Goal: Task Accomplishment & Management: Complete application form

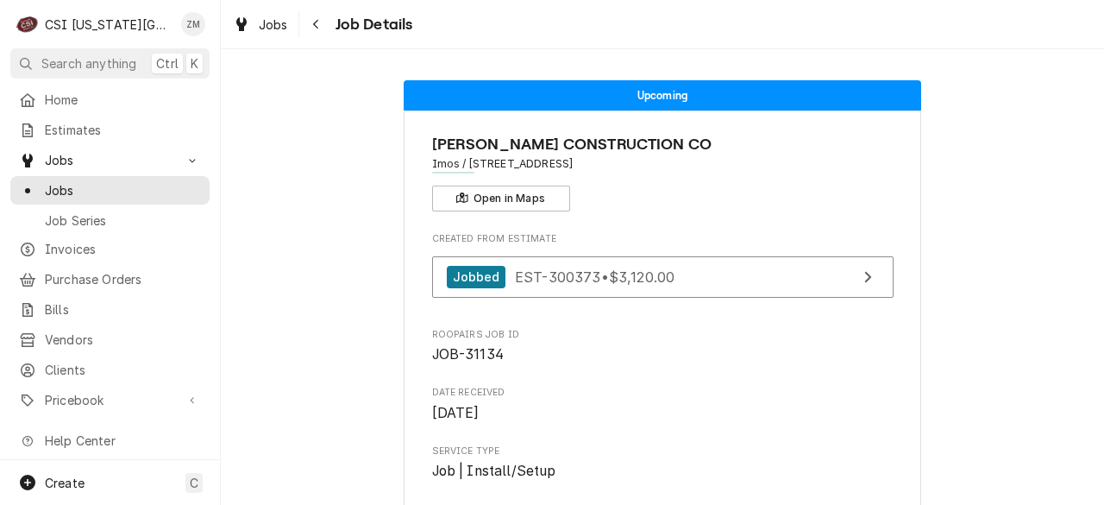
scroll to position [3, 0]
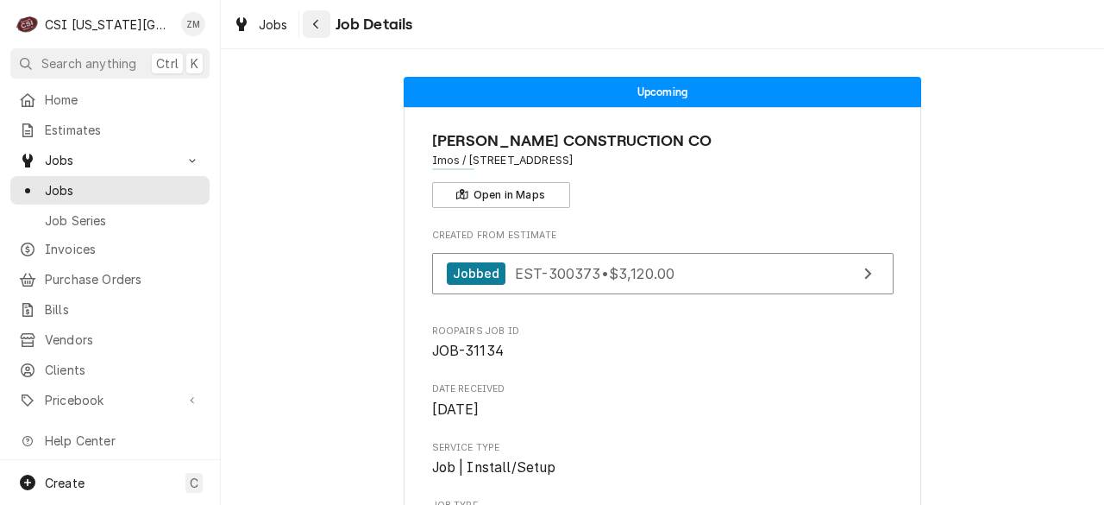
click at [311, 27] on div "Navigate back" at bounding box center [316, 24] width 17 height 17
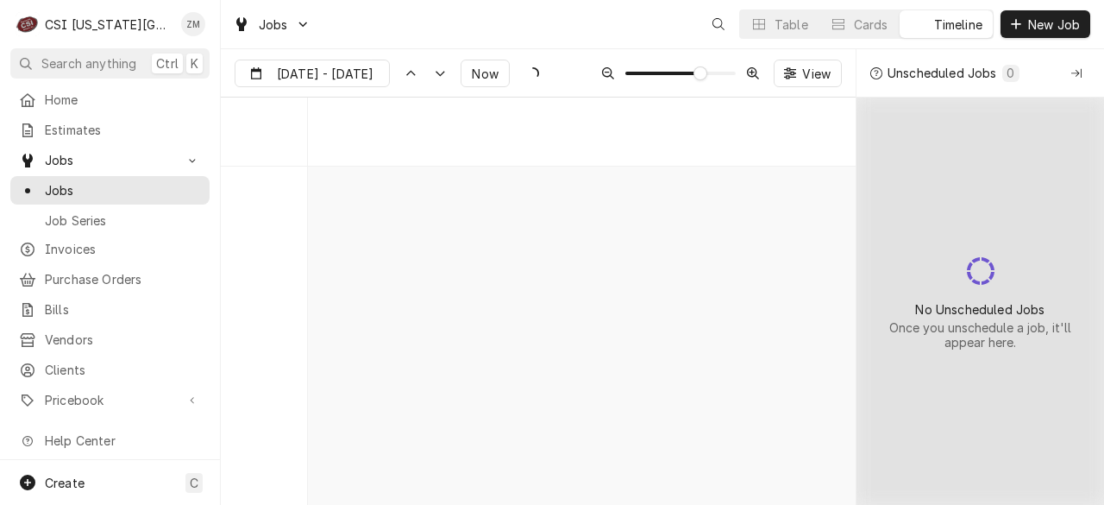
scroll to position [6201, 0]
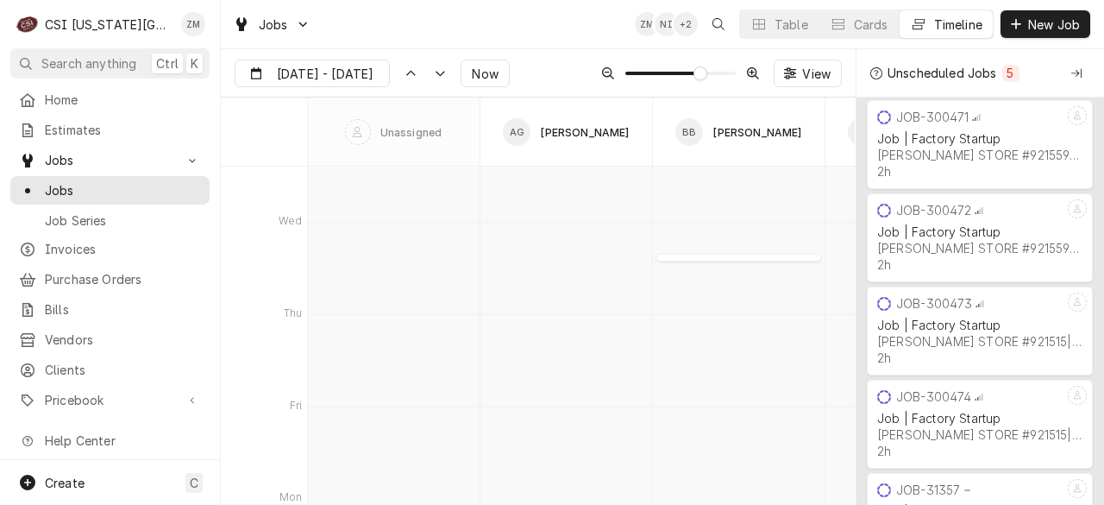
type input "Sep 29"
click at [782, 24] on div "Table" at bounding box center [792, 25] width 34 height 18
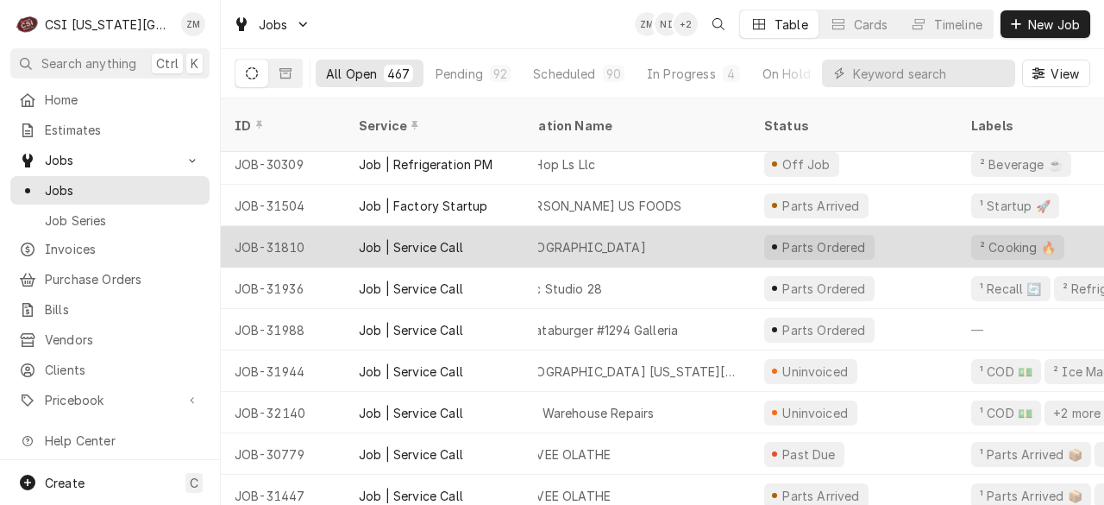
scroll to position [50, 0]
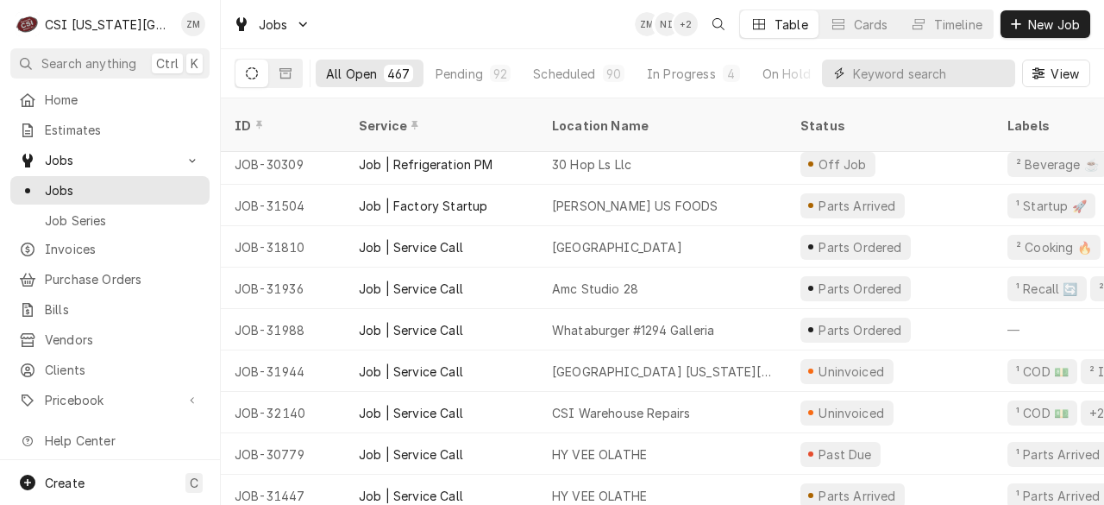
click at [942, 77] on input "Dynamic Content Wrapper" at bounding box center [930, 74] width 154 height 28
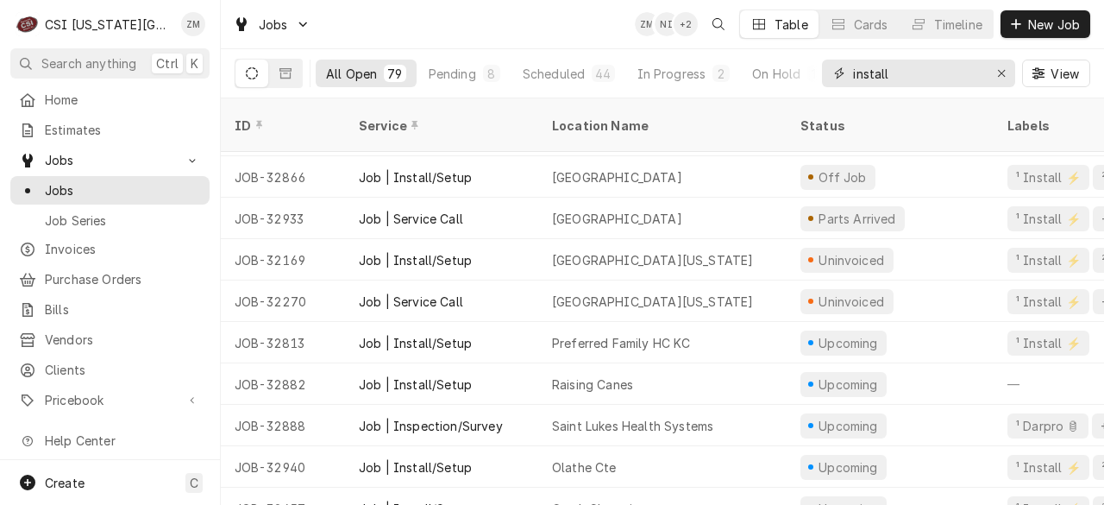
scroll to position [618, 0]
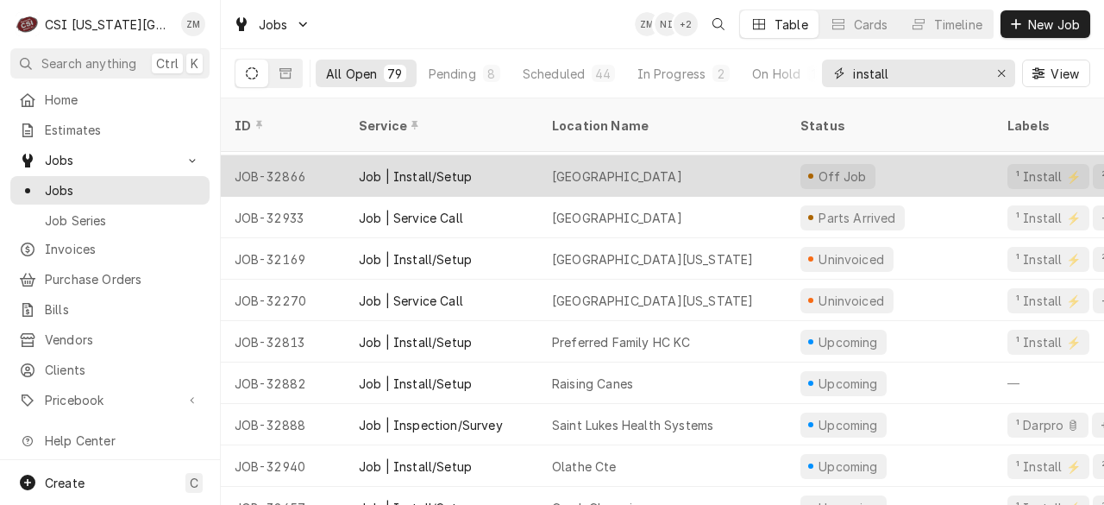
type input "install"
click at [764, 155] on div "St lukes Hospital" at bounding box center [662, 175] width 248 height 41
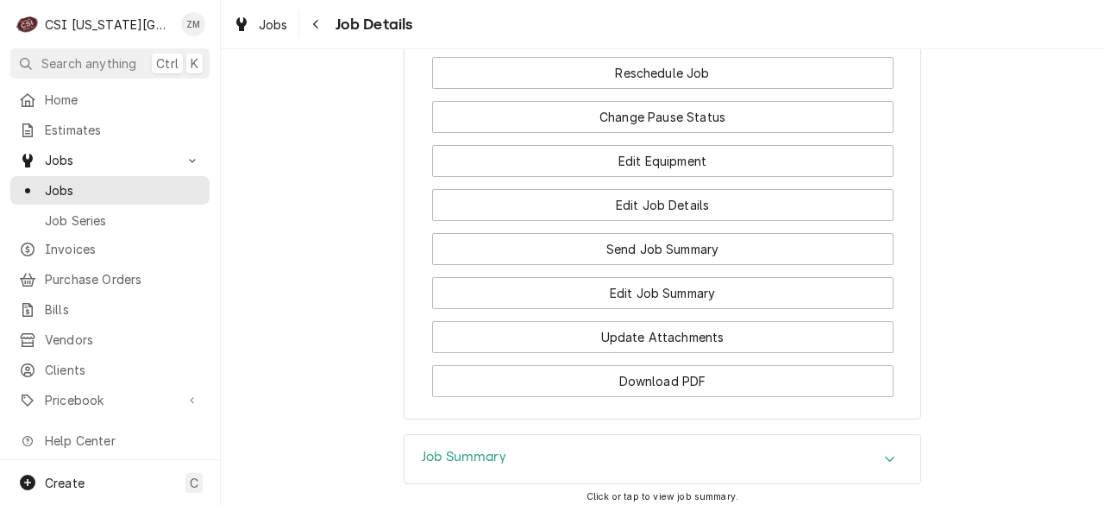
scroll to position [2967, 0]
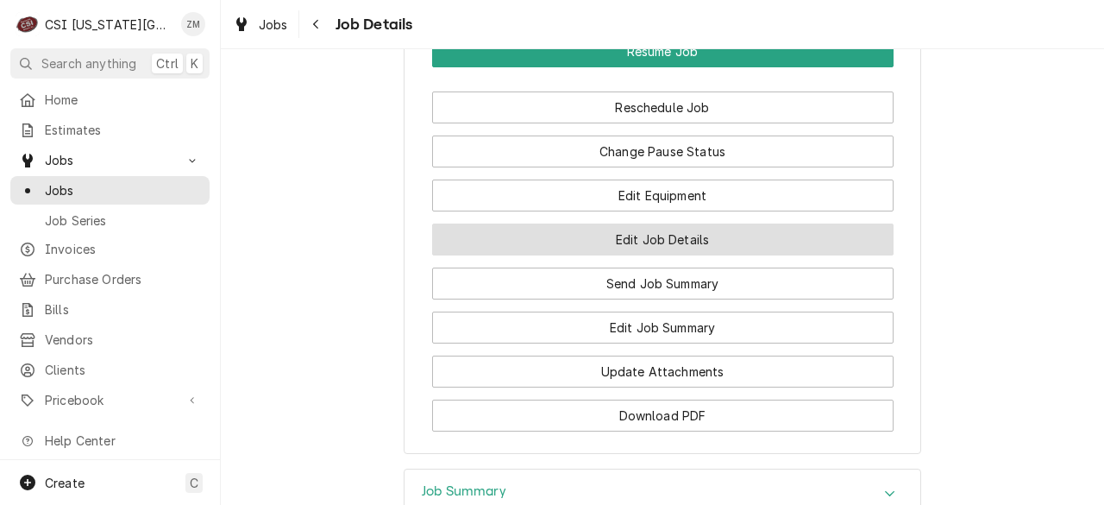
click at [635, 255] on button "Edit Job Details" at bounding box center [663, 239] width 462 height 32
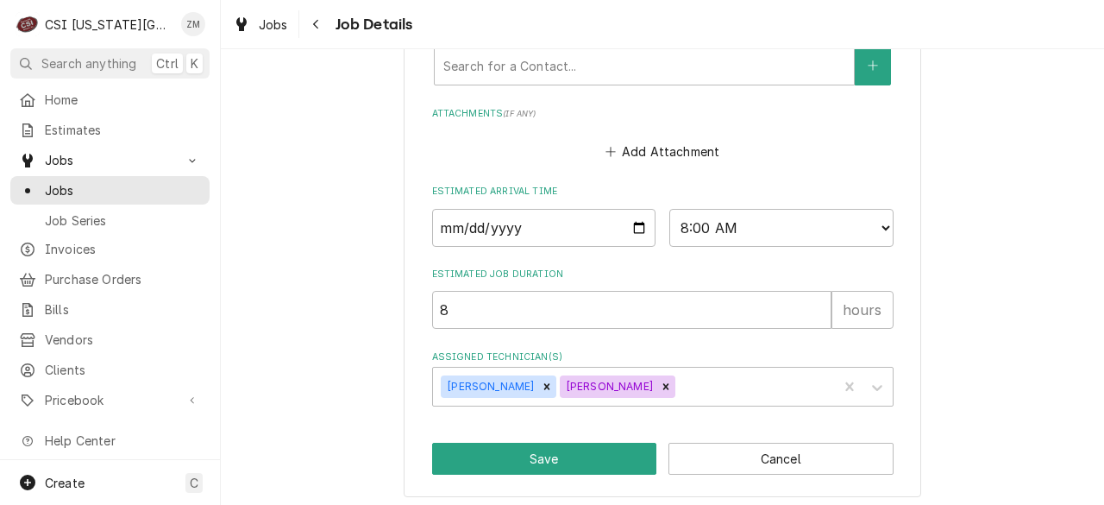
scroll to position [1545, 0]
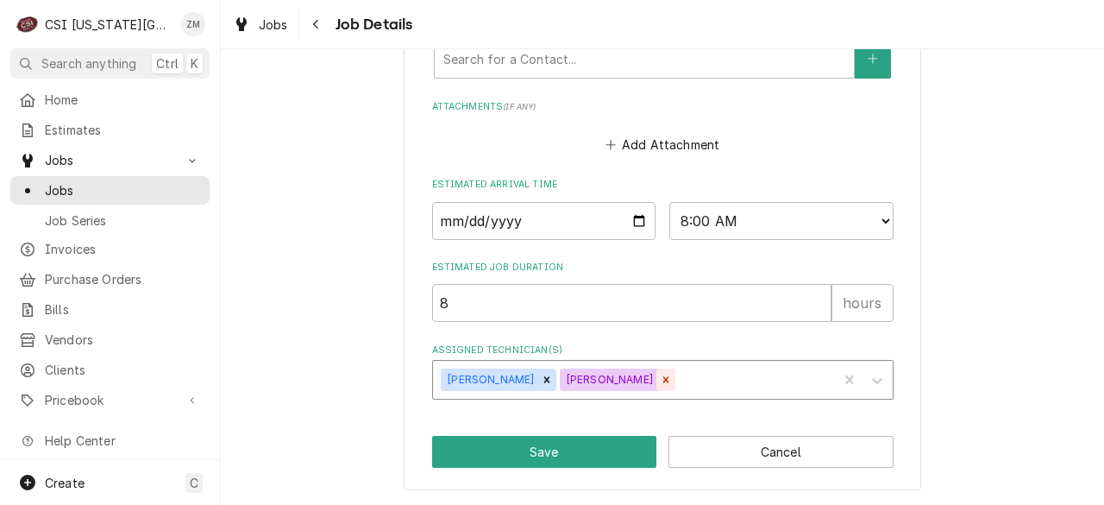
click at [541, 380] on icon "Remove Wylin Ming" at bounding box center [547, 380] width 12 height 12
type textarea "x"
click at [632, 226] on input "2025-09-22" at bounding box center [544, 221] width 224 height 38
type input "2025-09-26"
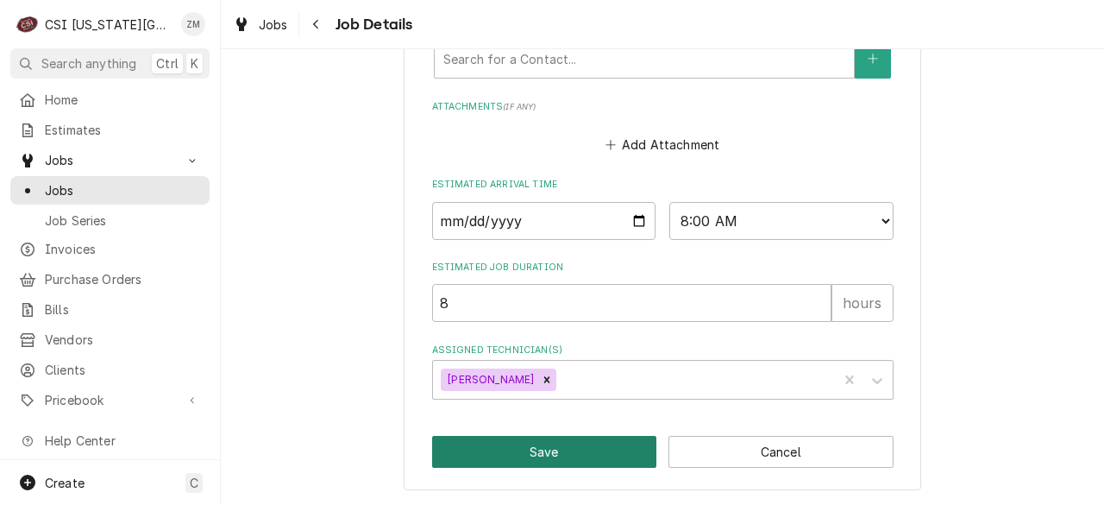
click at [549, 455] on button "Save" at bounding box center [544, 452] width 225 height 32
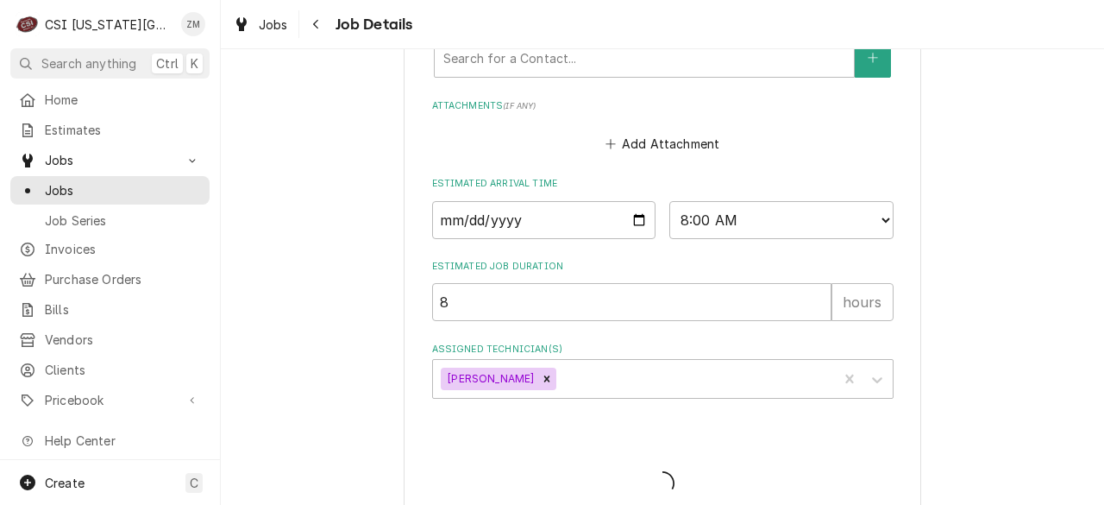
type textarea "x"
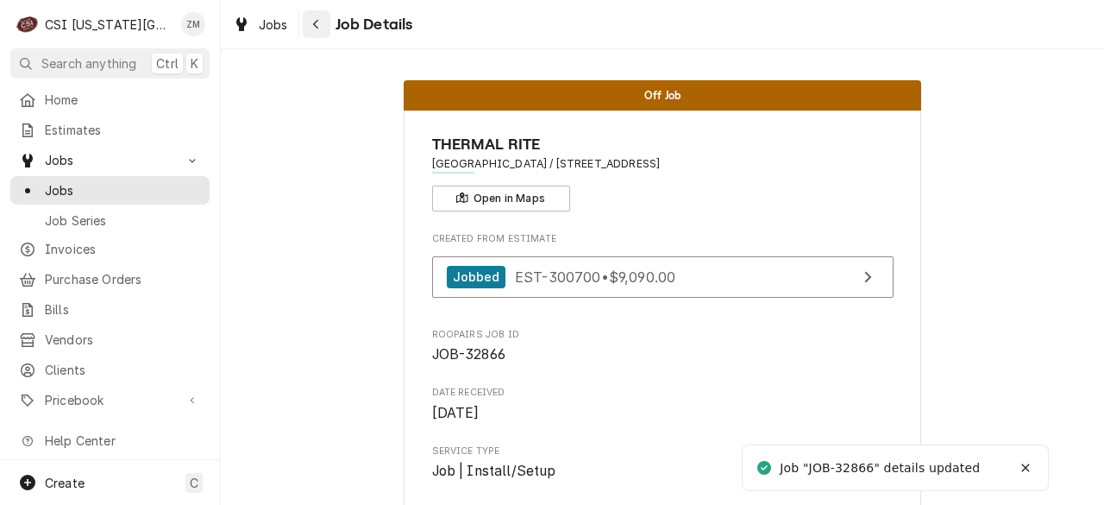
drag, startPoint x: 0, startPoint y: 0, endPoint x: 323, endPoint y: 27, distance: 324.6
click at [323, 27] on div "Navigate back" at bounding box center [316, 24] width 17 height 17
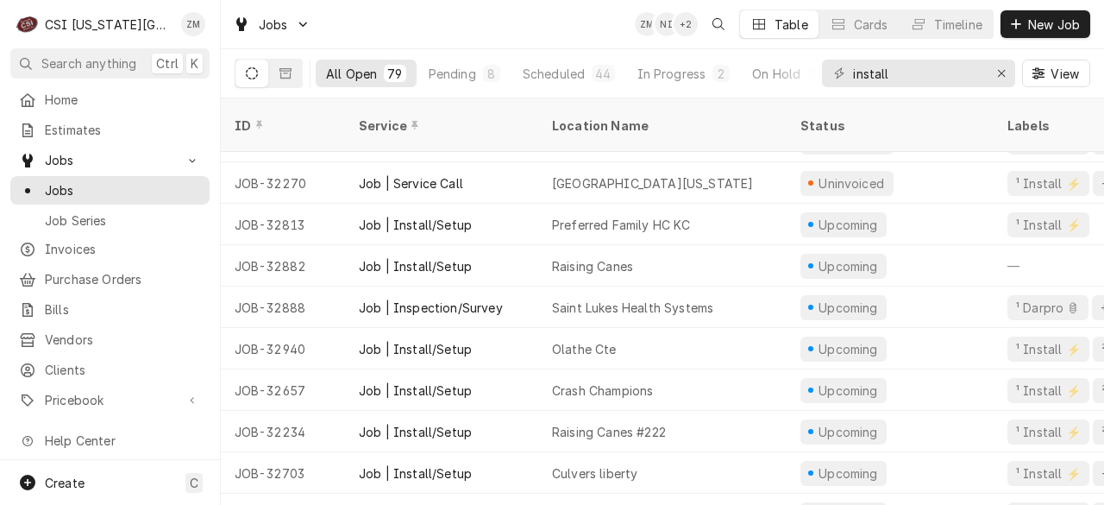
scroll to position [693, 0]
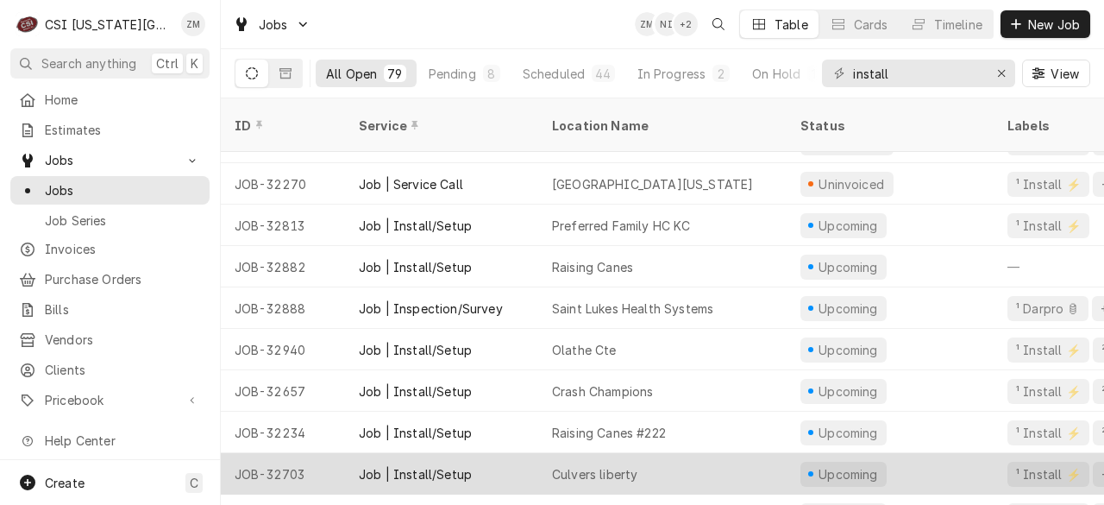
click at [607, 453] on div "Culvers liberty" at bounding box center [662, 473] width 248 height 41
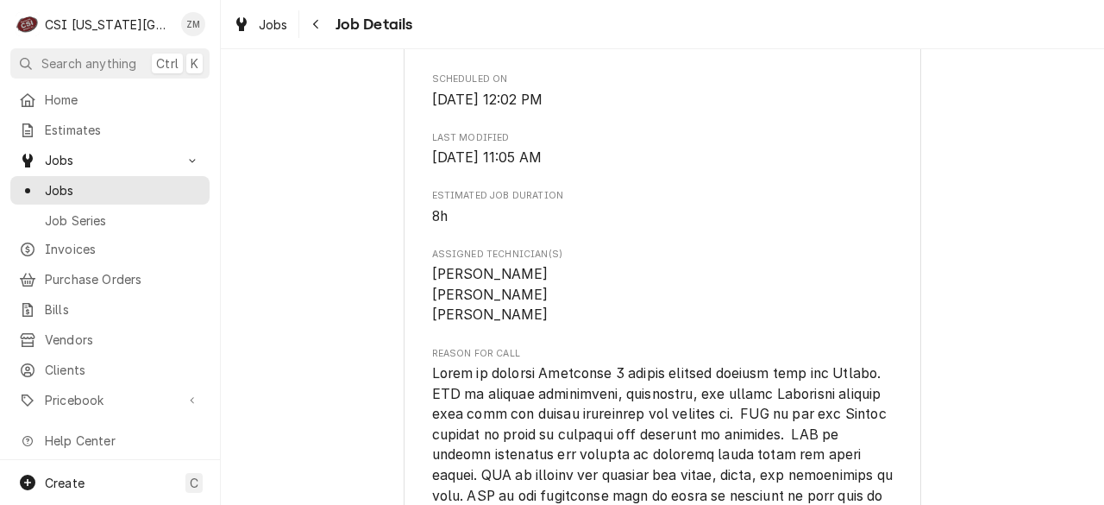
scroll to position [1618, 0]
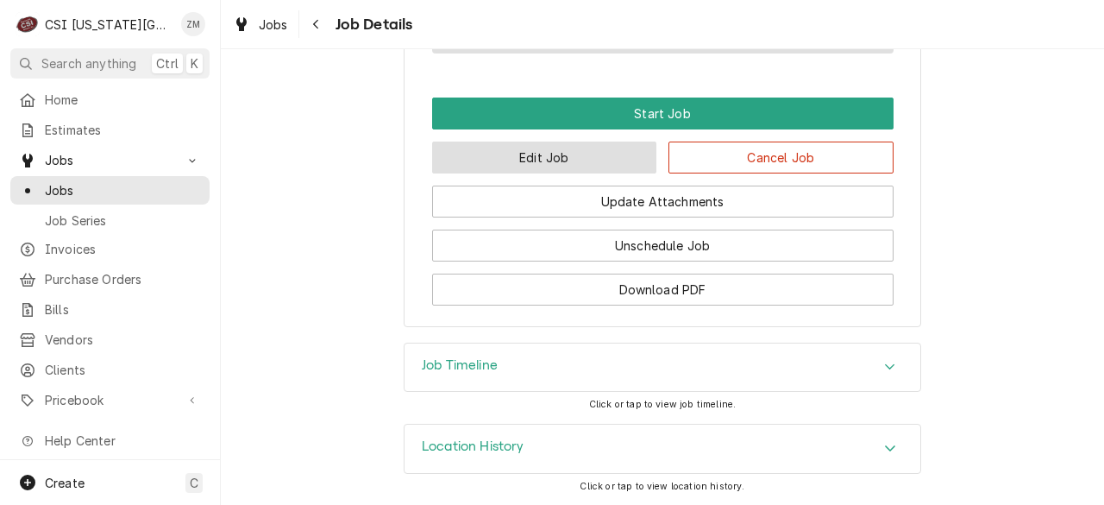
click at [529, 165] on button "Edit Job" at bounding box center [544, 157] width 225 height 32
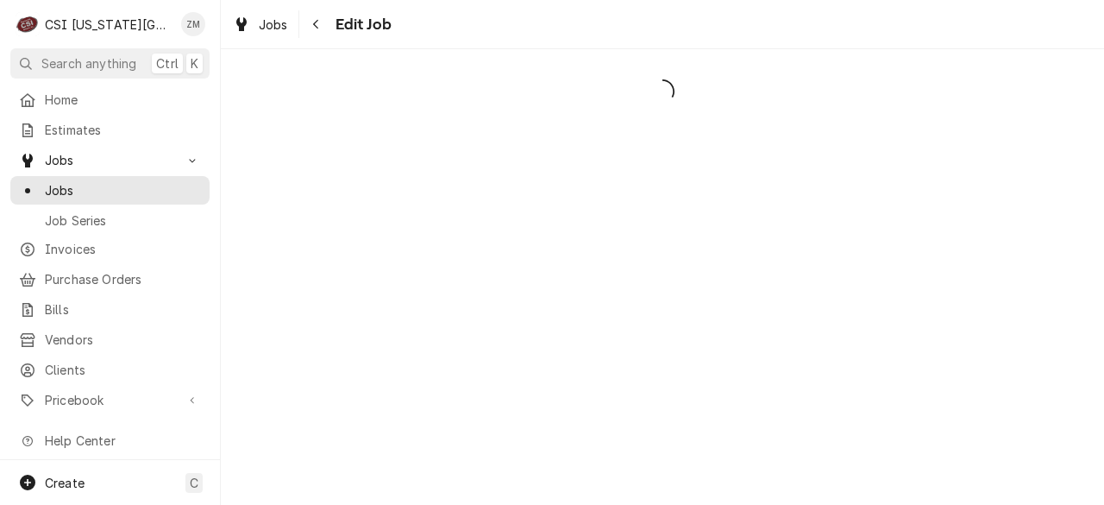
click at [529, 165] on div "Dynamic Content Wrapper" at bounding box center [662, 276] width 883 height 455
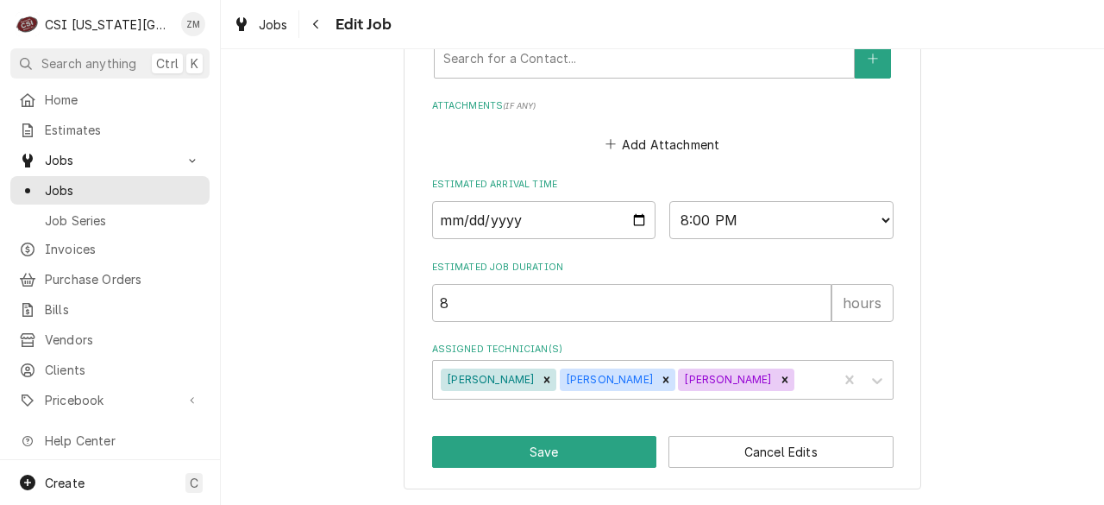
scroll to position [1568, 0]
click at [779, 380] on icon "Remove Zach Harris" at bounding box center [785, 380] width 12 height 12
click at [688, 379] on div "Assigned Technician(s)" at bounding box center [754, 379] width 151 height 31
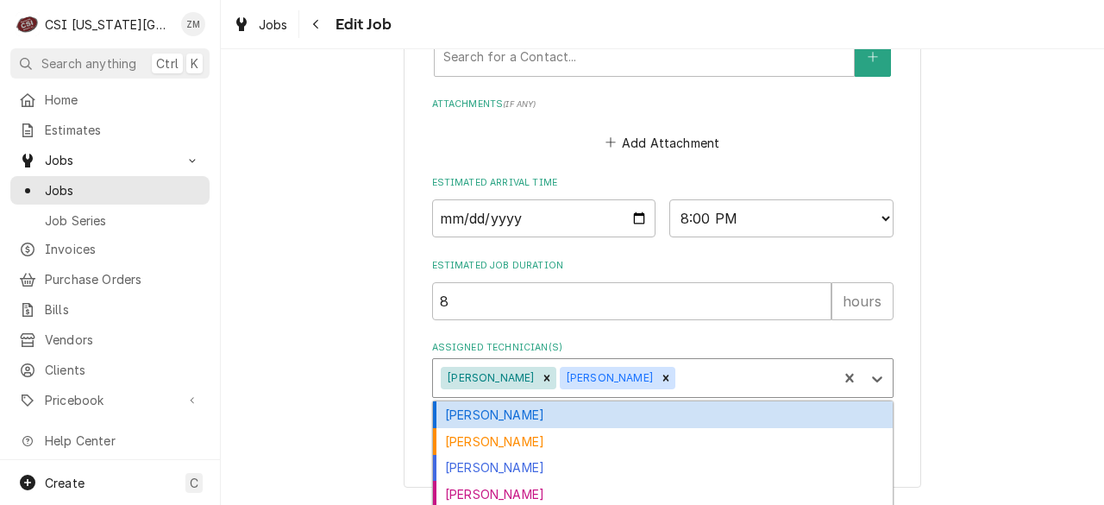
type textarea "x"
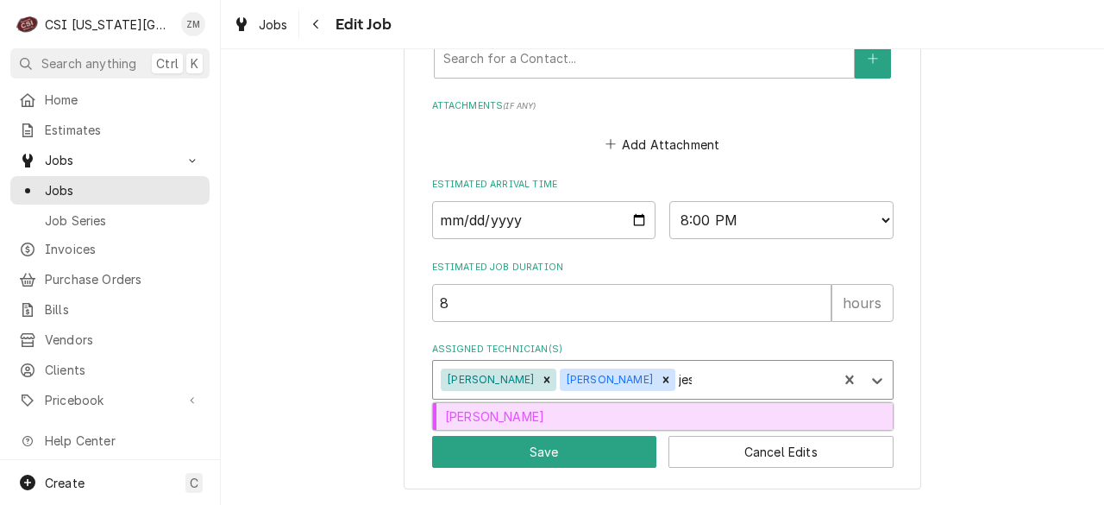
type input "jess"
click at [671, 411] on div "Jesse Hughes" at bounding box center [663, 416] width 460 height 27
type textarea "x"
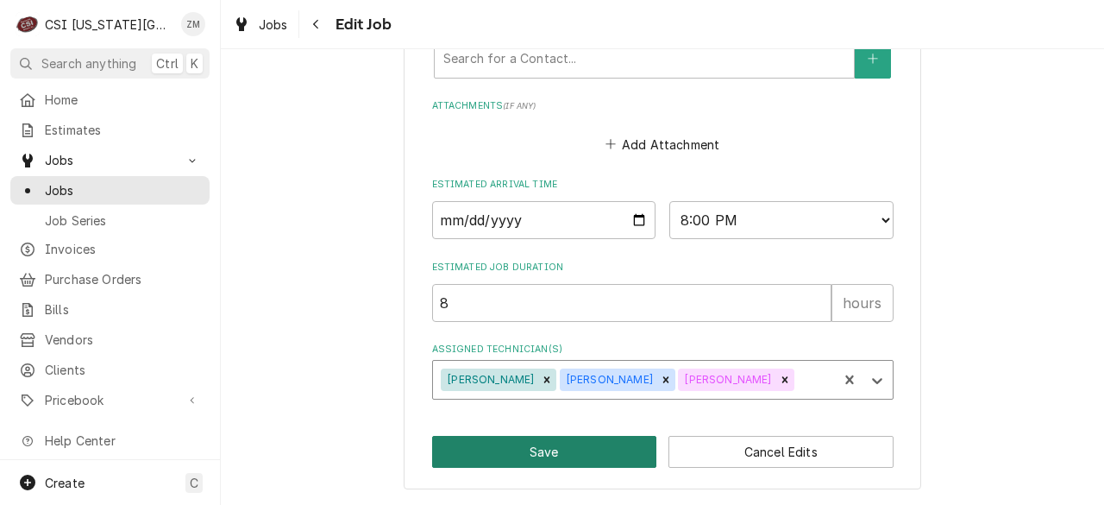
click at [545, 454] on button "Save" at bounding box center [544, 452] width 225 height 32
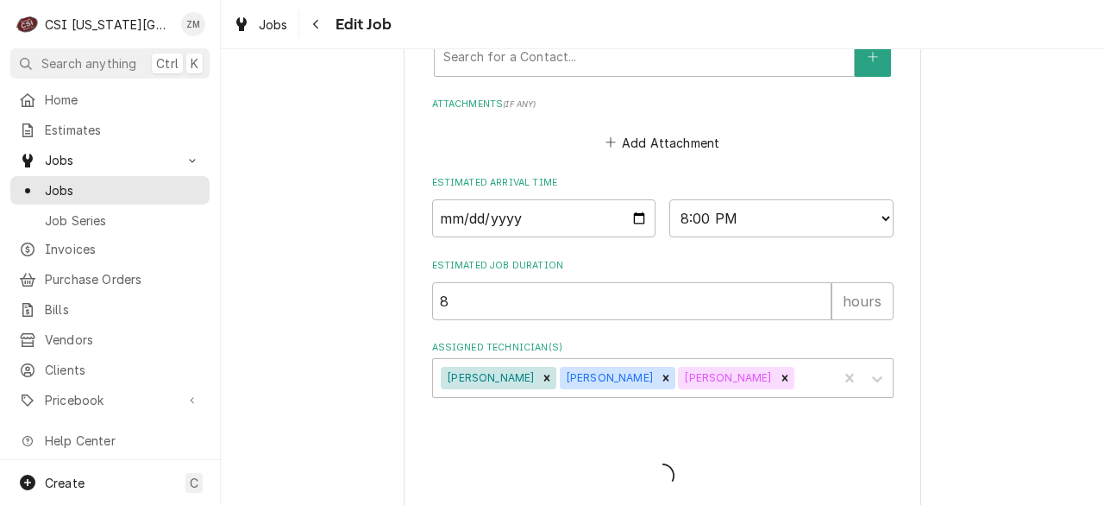
type textarea "x"
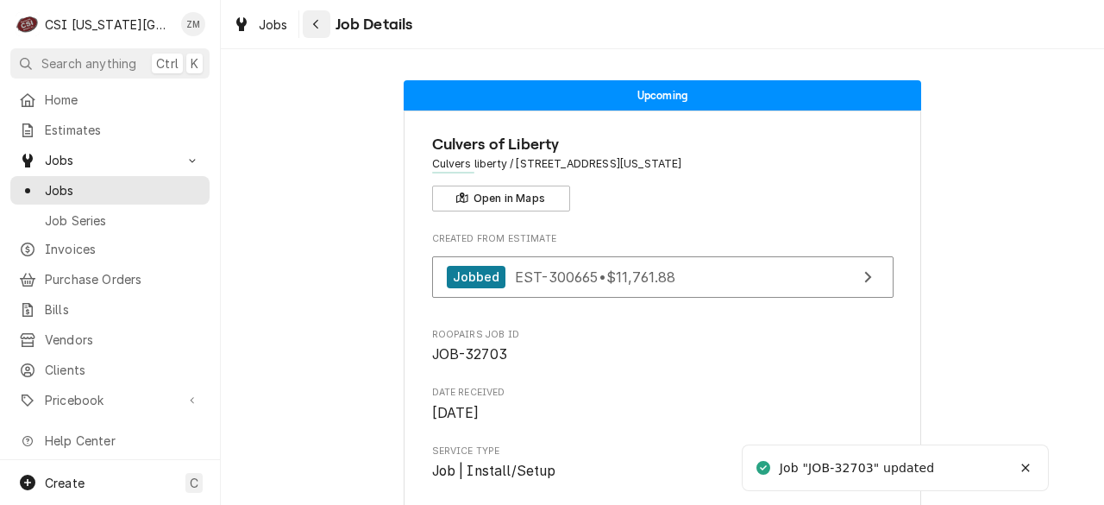
click at [317, 26] on icon "Navigate back" at bounding box center [316, 24] width 8 height 12
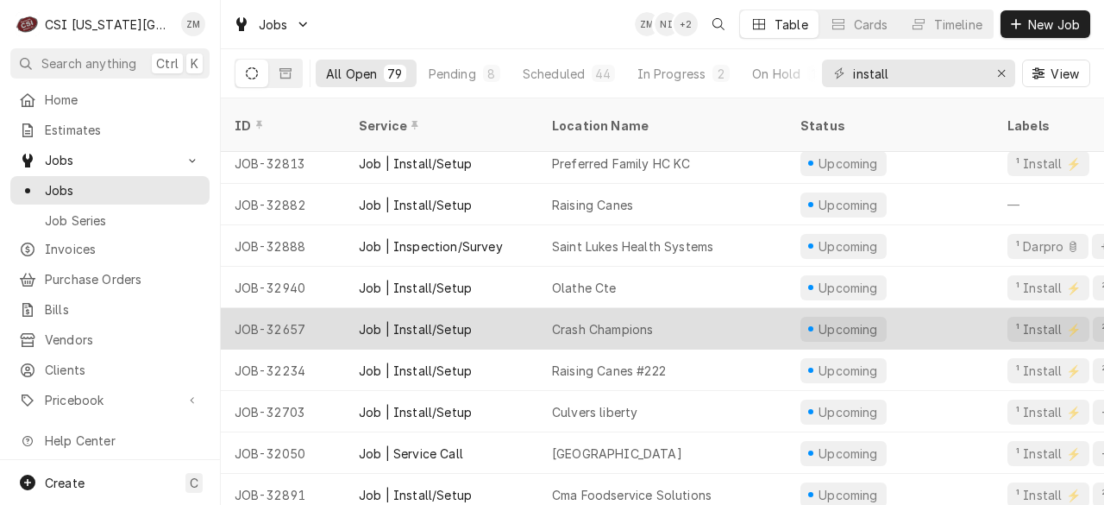
scroll to position [756, 0]
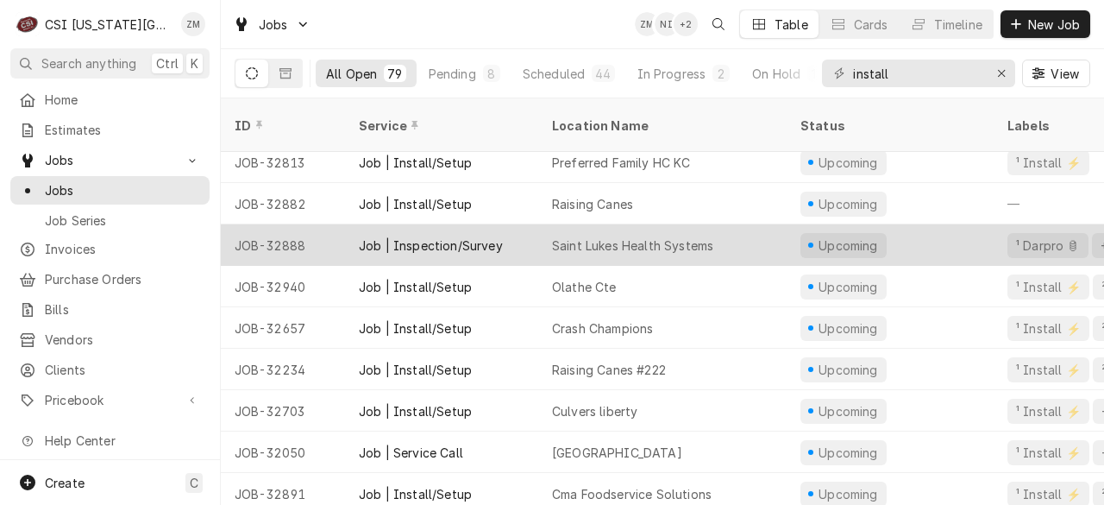
click at [661, 230] on div "Saint Lukes Health Systems" at bounding box center [662, 244] width 248 height 41
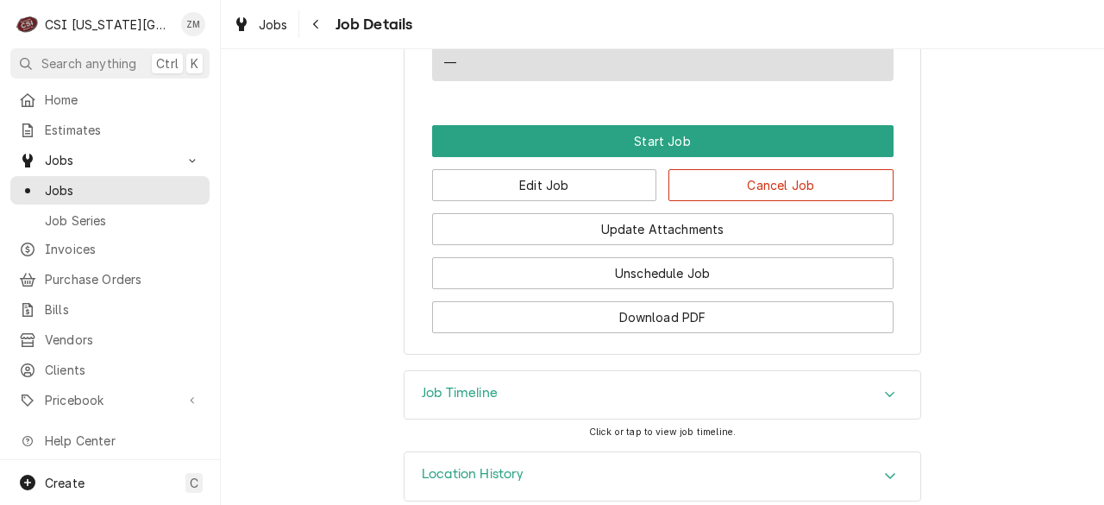
scroll to position [1414, 0]
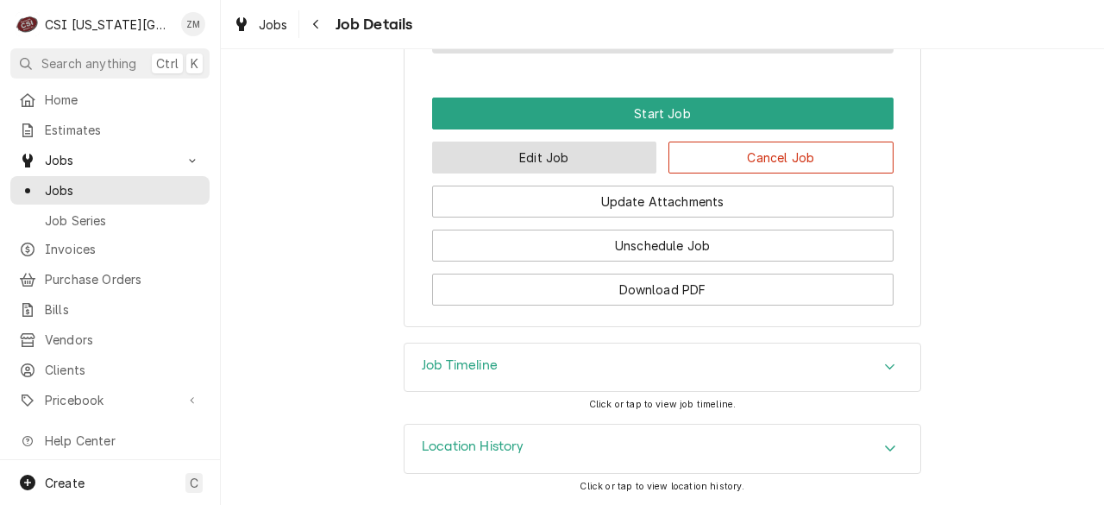
click at [567, 163] on button "Edit Job" at bounding box center [544, 157] width 225 height 32
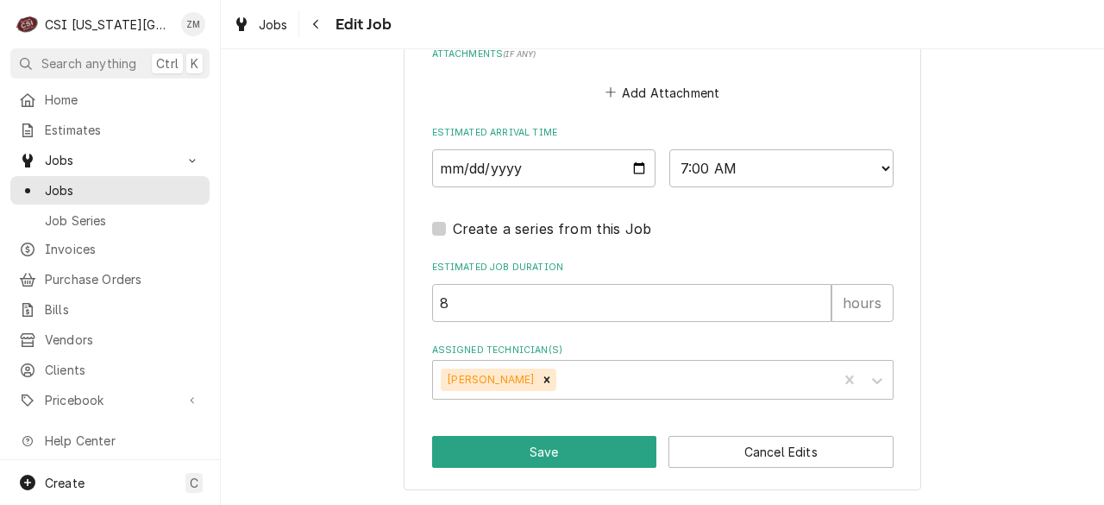
scroll to position [1586, 0]
click at [519, 453] on button "Save" at bounding box center [544, 452] width 225 height 32
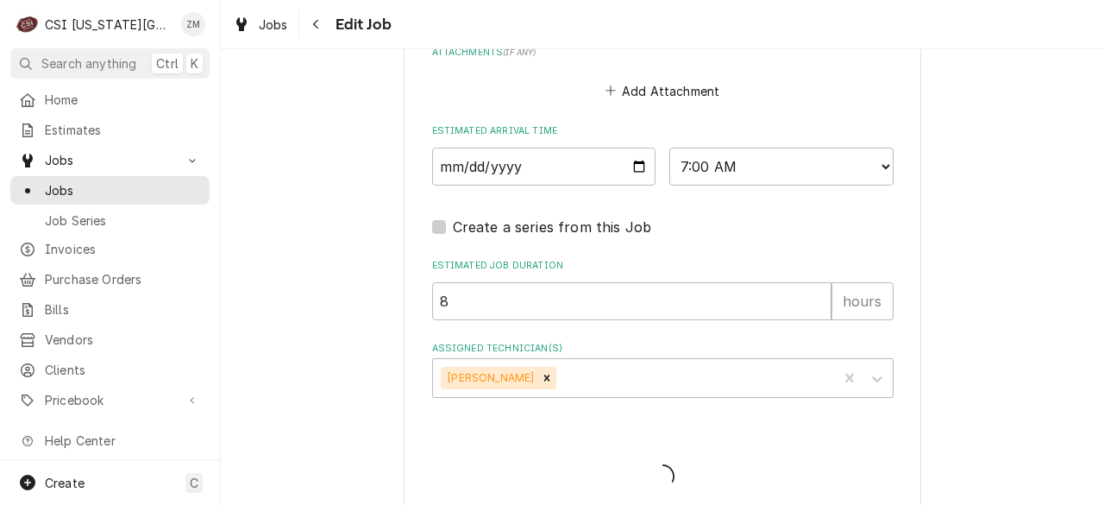
type textarea "x"
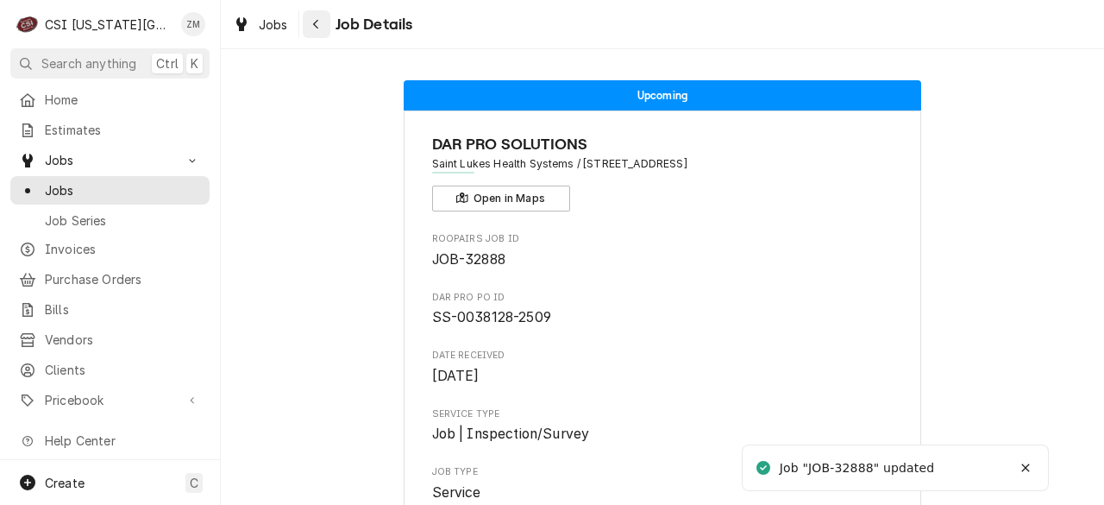
click at [328, 28] on button "Navigate back" at bounding box center [317, 24] width 28 height 28
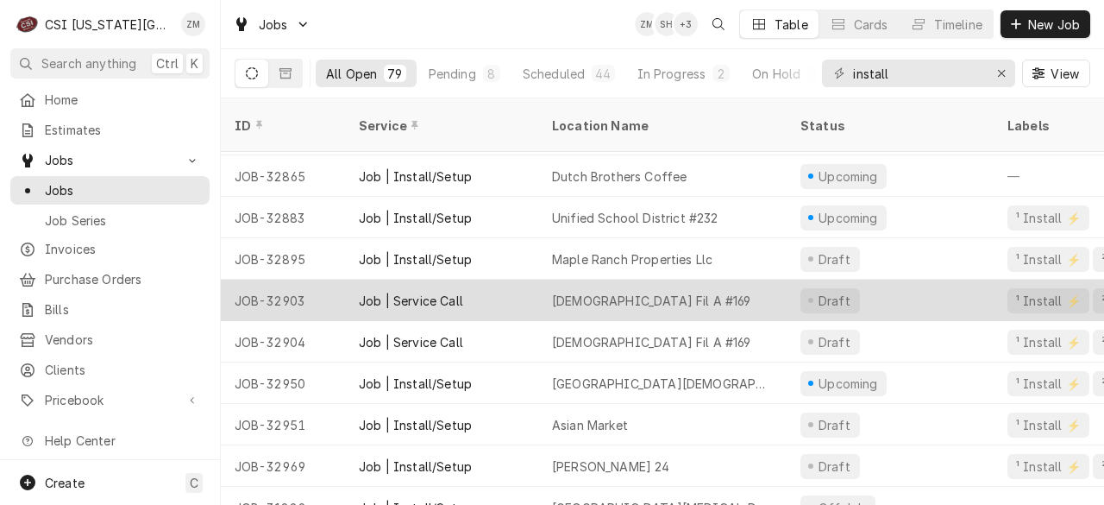
scroll to position [1571, 0]
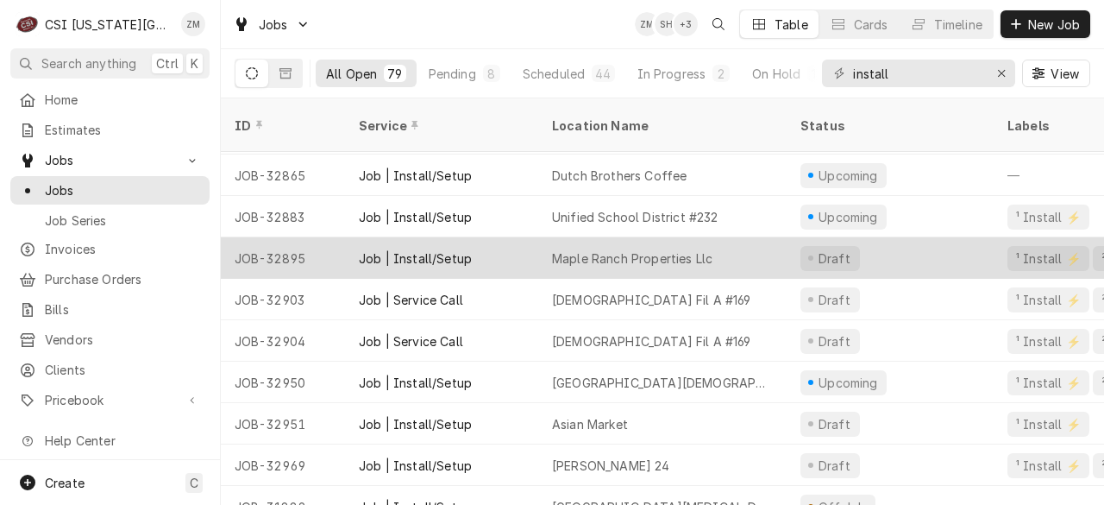
click at [707, 249] on div "Maple Ranch Properties Llc" at bounding box center [632, 258] width 160 height 18
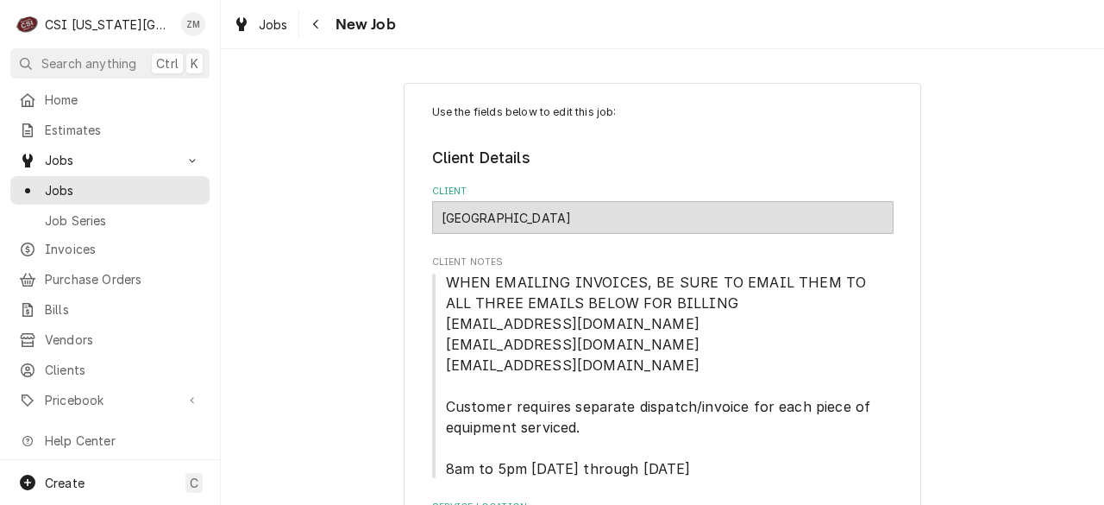
type textarea "x"
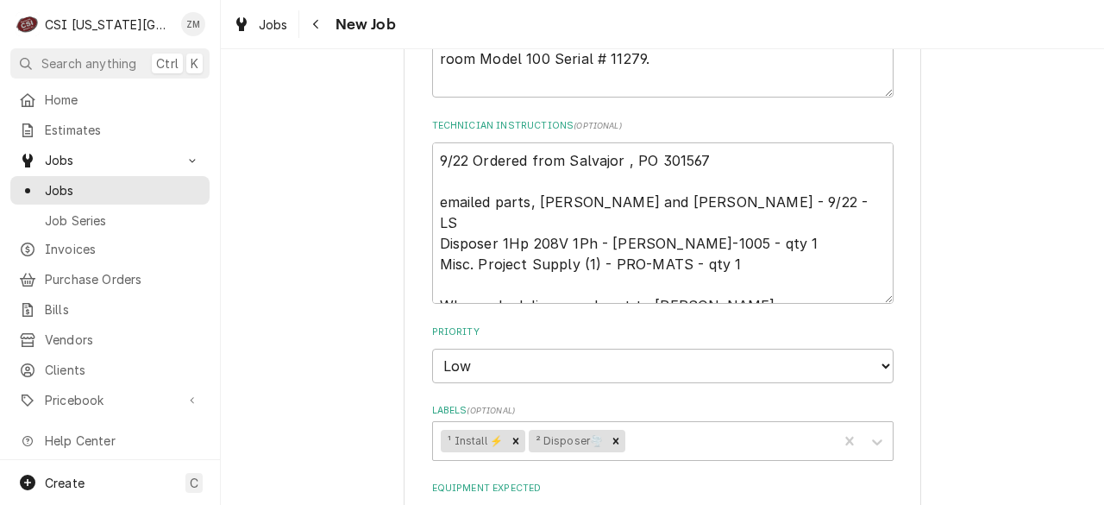
scroll to position [1146, 0]
click at [305, 28] on button "Navigate back" at bounding box center [317, 24] width 28 height 28
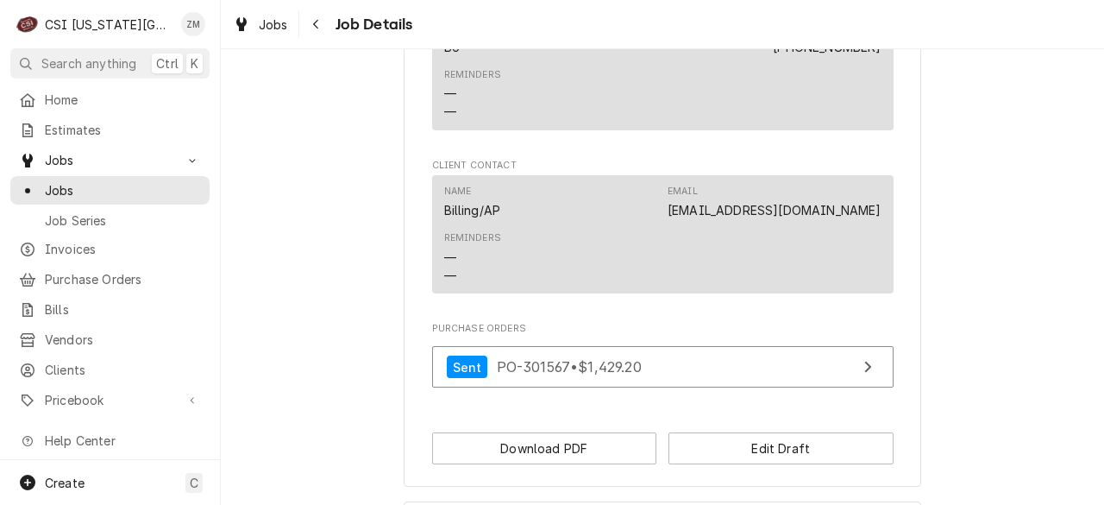
scroll to position [1940, 0]
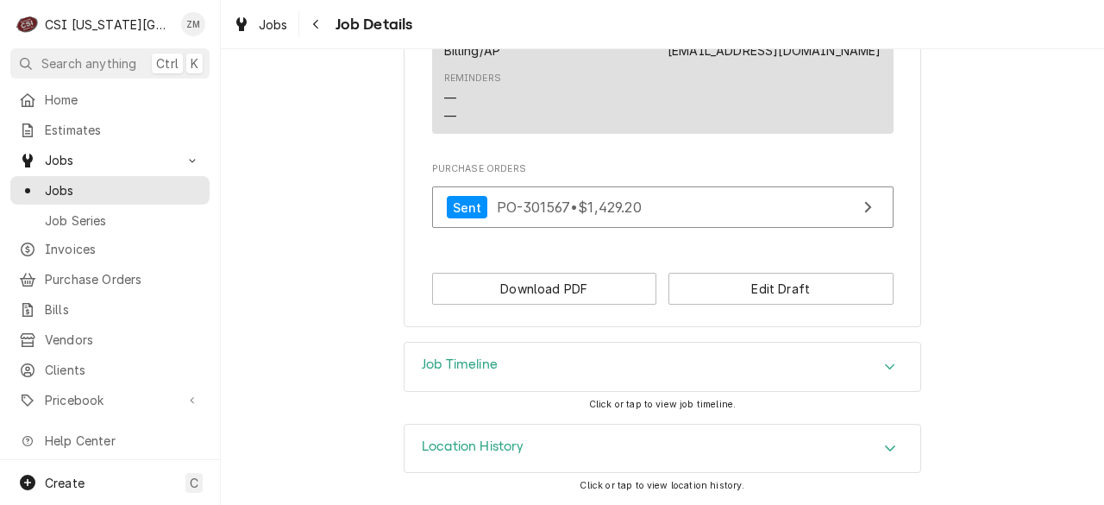
click at [775, 286] on button "Edit Draft" at bounding box center [781, 289] width 225 height 32
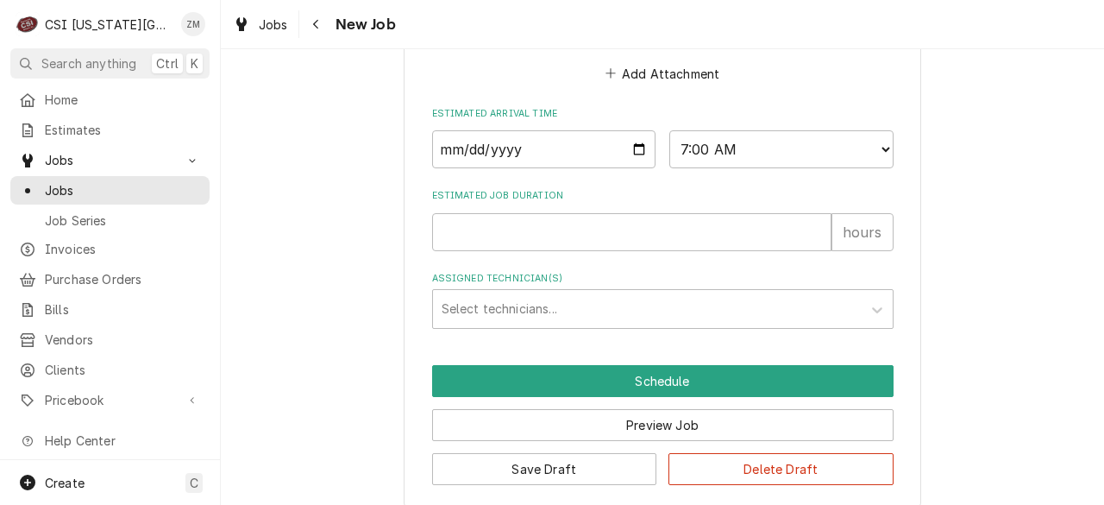
scroll to position [1818, 0]
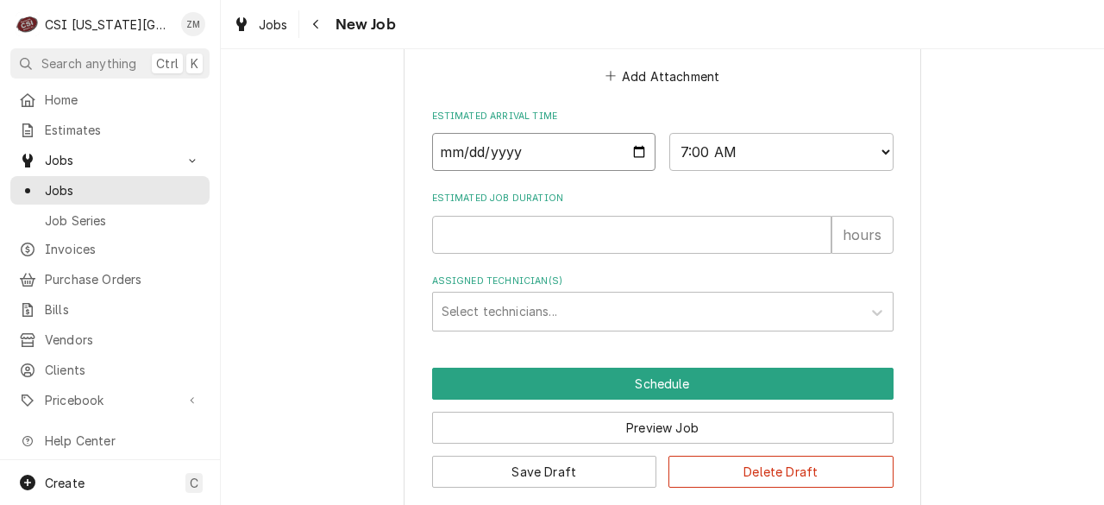
click at [633, 138] on input "2025-09-29" at bounding box center [544, 152] width 224 height 38
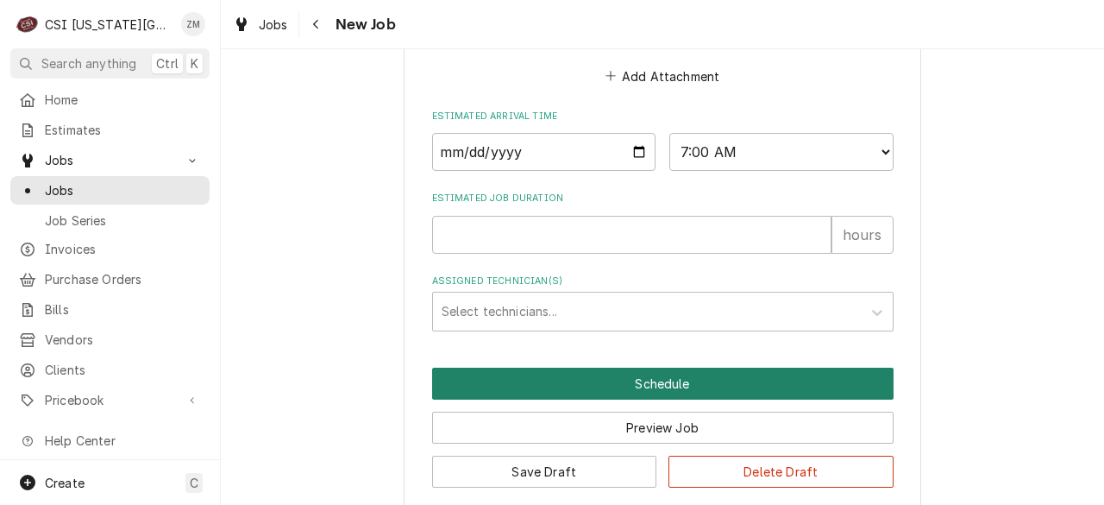
click at [521, 374] on button "Schedule" at bounding box center [663, 383] width 462 height 32
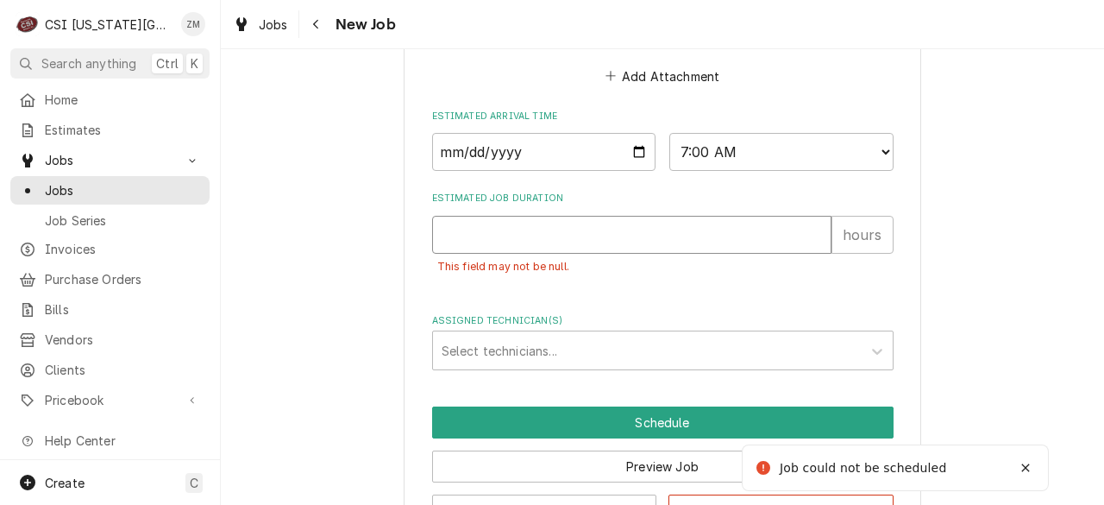
click at [519, 216] on input "Estimated Job Duration" at bounding box center [631, 235] width 399 height 38
type textarea "x"
type input "8"
type textarea "x"
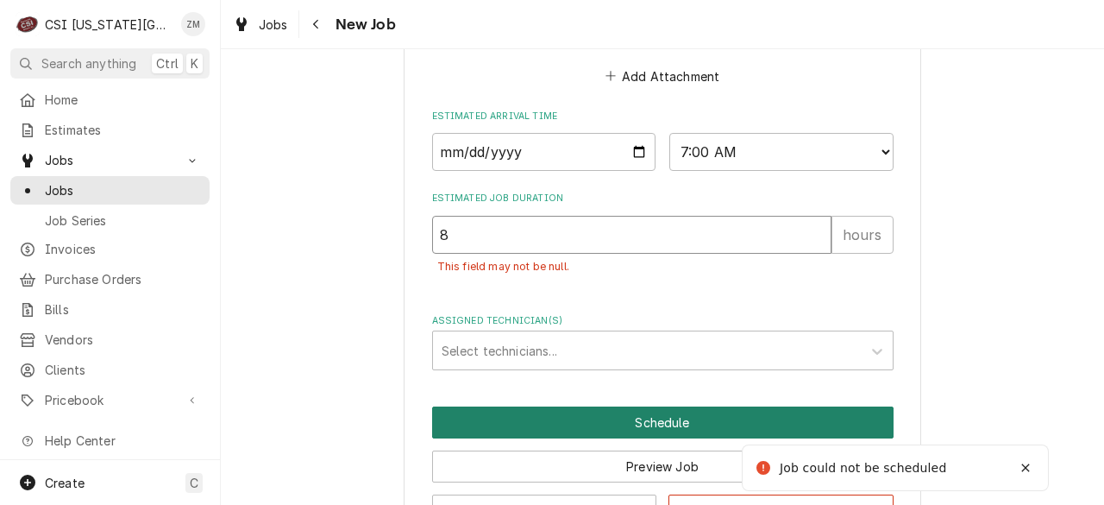
type input "8"
click at [524, 406] on button "Schedule" at bounding box center [663, 422] width 462 height 32
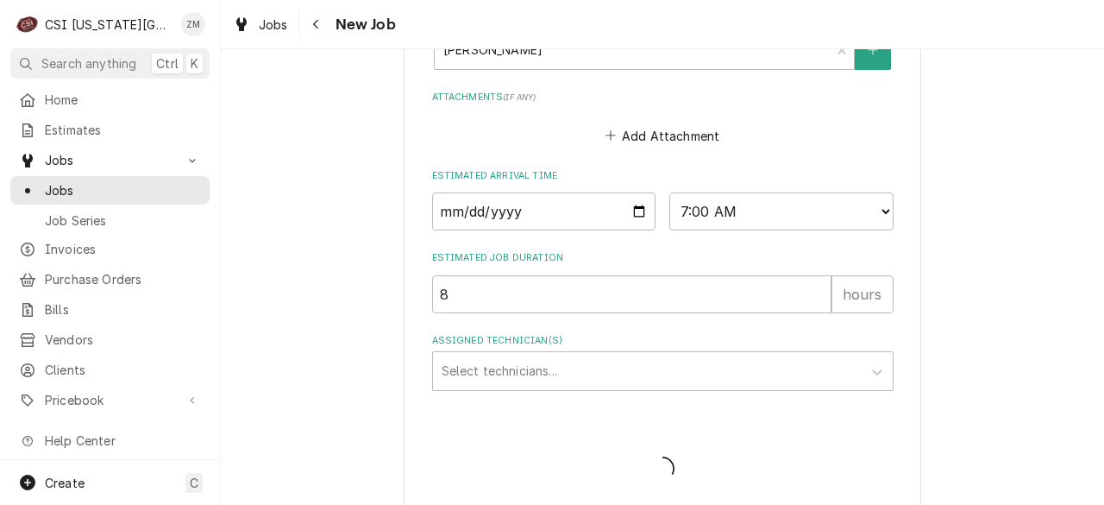
type textarea "x"
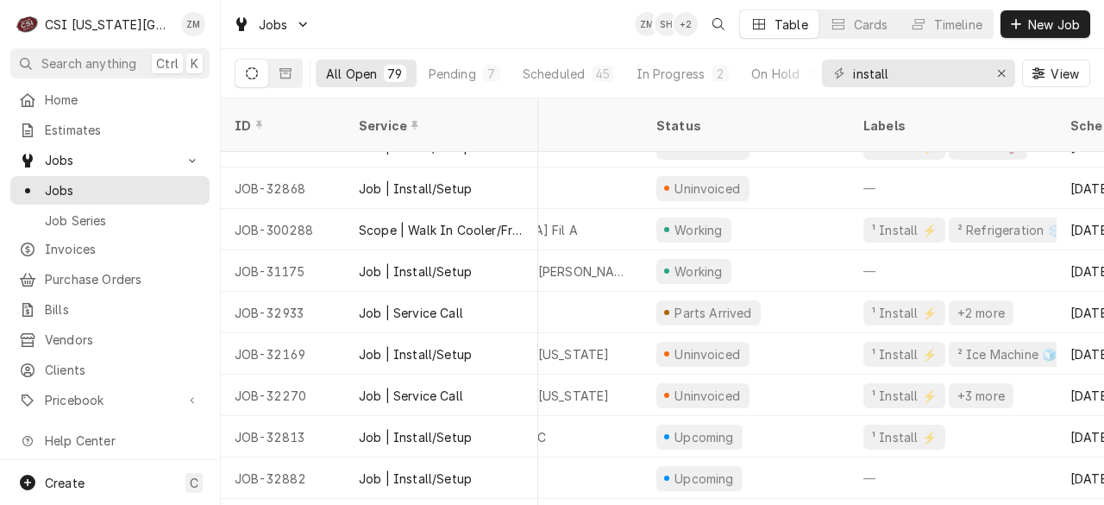
scroll to position [484, 144]
